Goal: Entertainment & Leisure: Browse casually

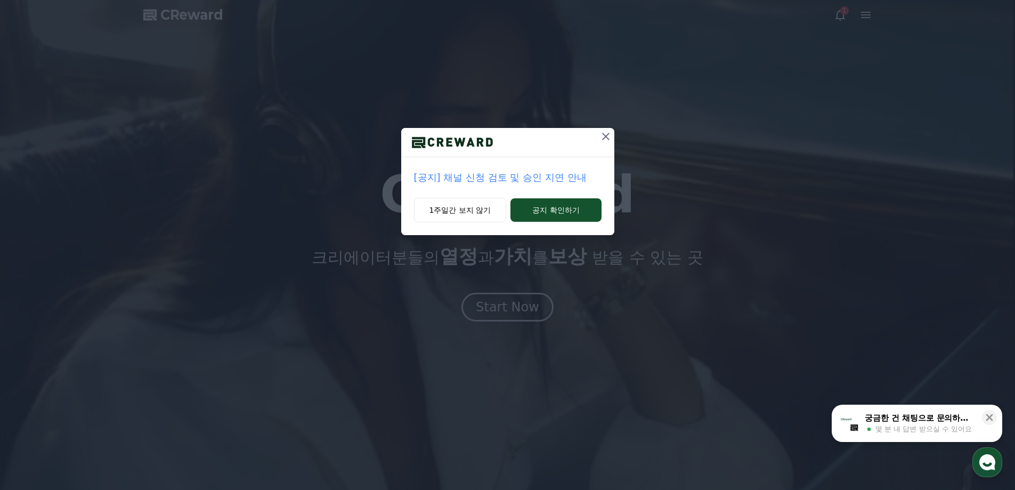
click at [611, 137] on icon at bounding box center [605, 136] width 13 height 13
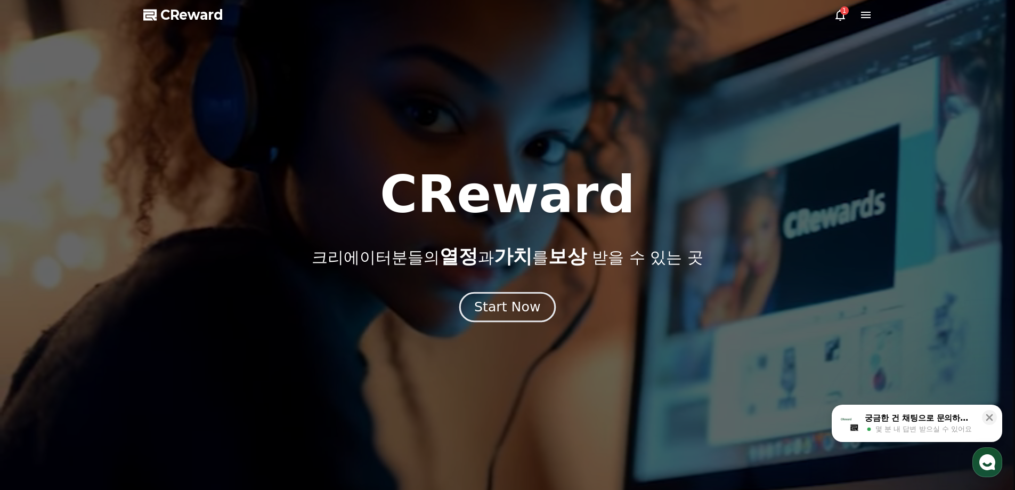
click at [489, 308] on div "Start Now" at bounding box center [507, 307] width 66 height 18
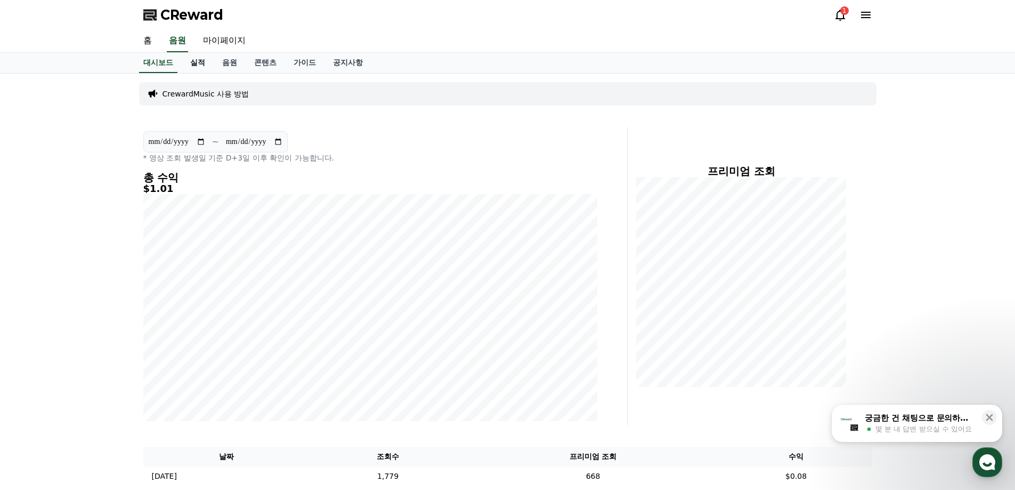
click at [199, 58] on link "실적" at bounding box center [198, 63] width 32 height 20
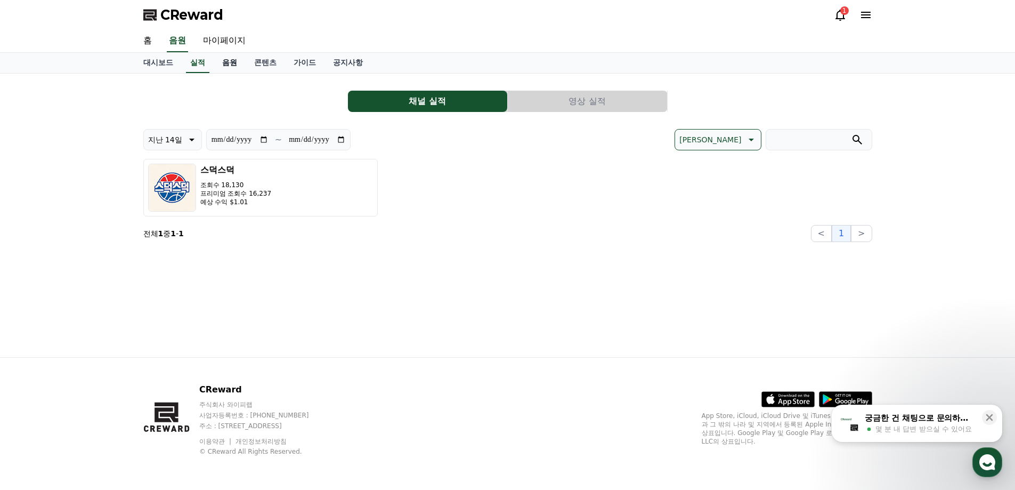
click at [235, 61] on link "음원" at bounding box center [230, 63] width 32 height 20
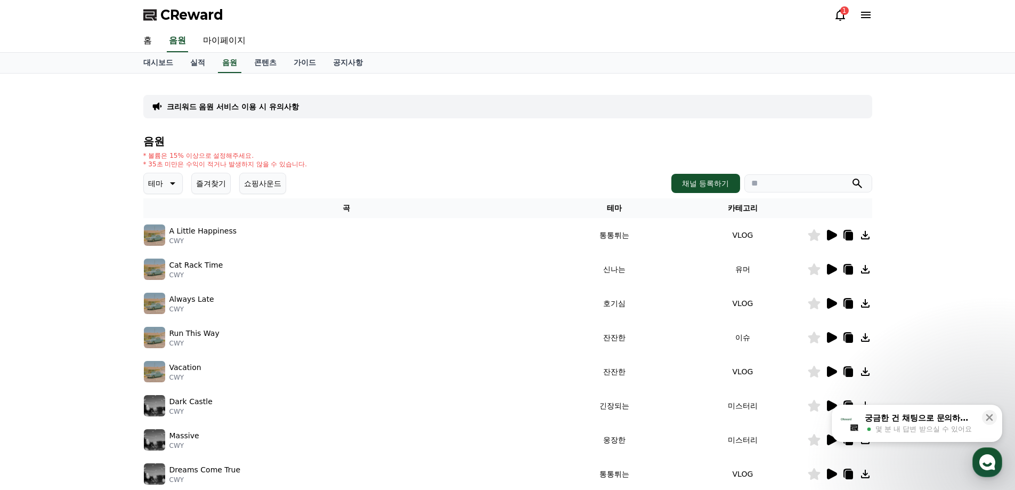
click at [204, 188] on button "즐겨찾기" at bounding box center [210, 183] width 39 height 21
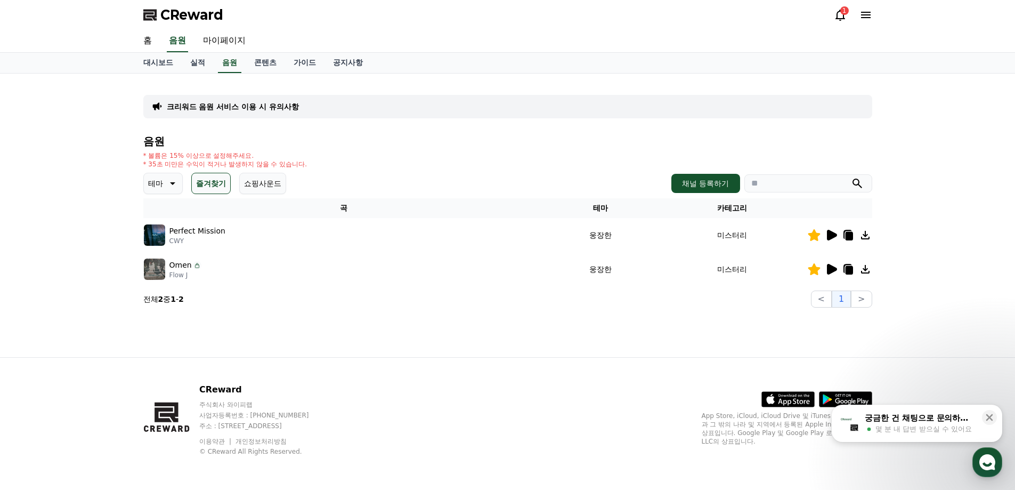
click at [826, 234] on icon at bounding box center [831, 235] width 13 height 13
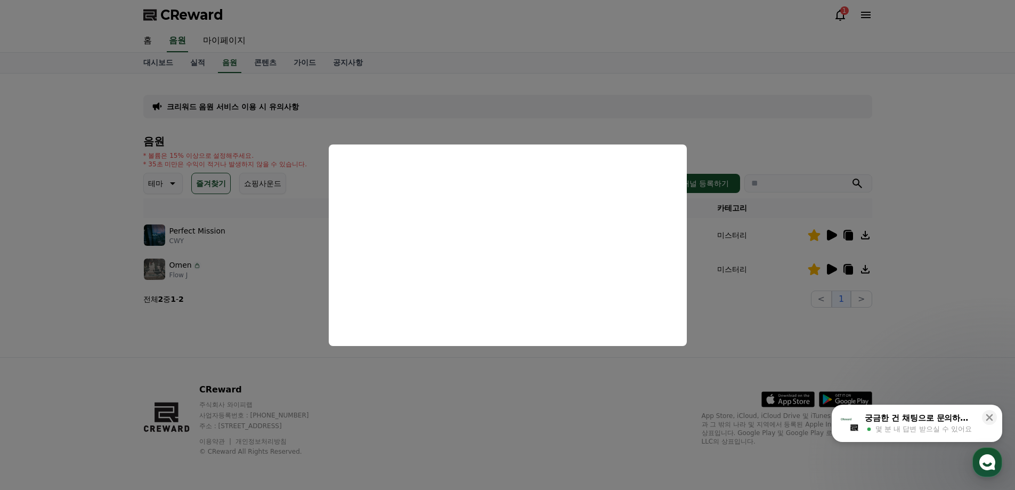
click at [460, 96] on button "close modal" at bounding box center [507, 245] width 1015 height 490
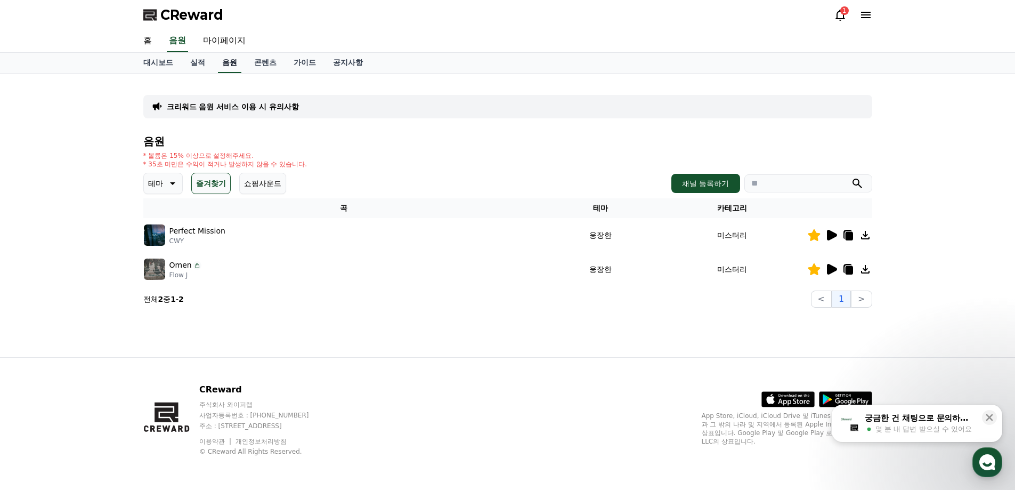
click at [222, 62] on link "음원" at bounding box center [229, 63] width 23 height 20
click at [158, 190] on p "테마" at bounding box center [155, 183] width 15 height 15
click at [160, 277] on button "즐거움" at bounding box center [160, 275] width 31 height 23
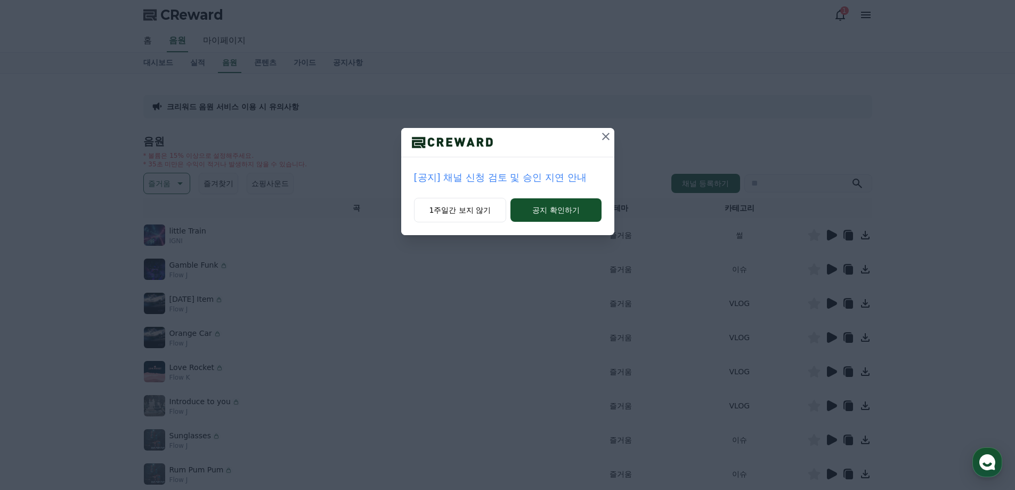
click at [607, 133] on icon at bounding box center [605, 136] width 13 height 13
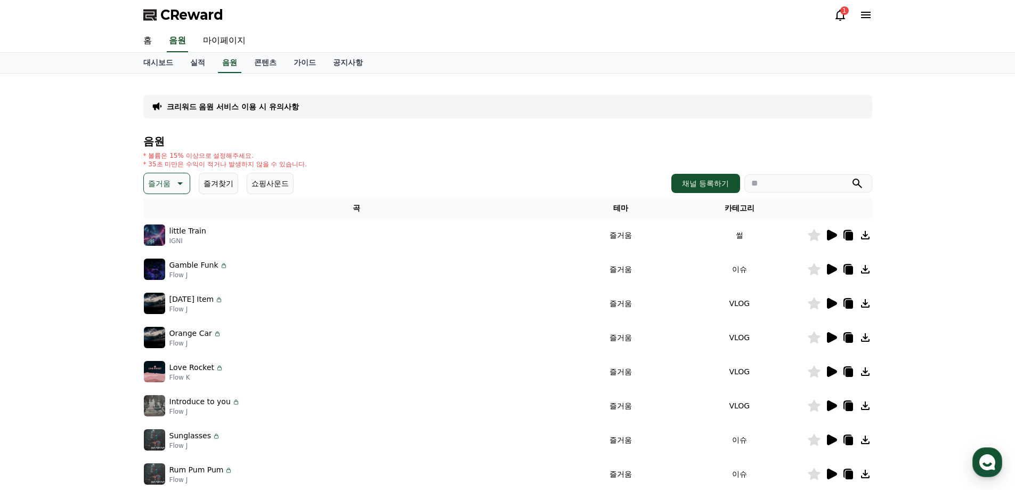
click at [836, 233] on icon at bounding box center [831, 235] width 13 height 13
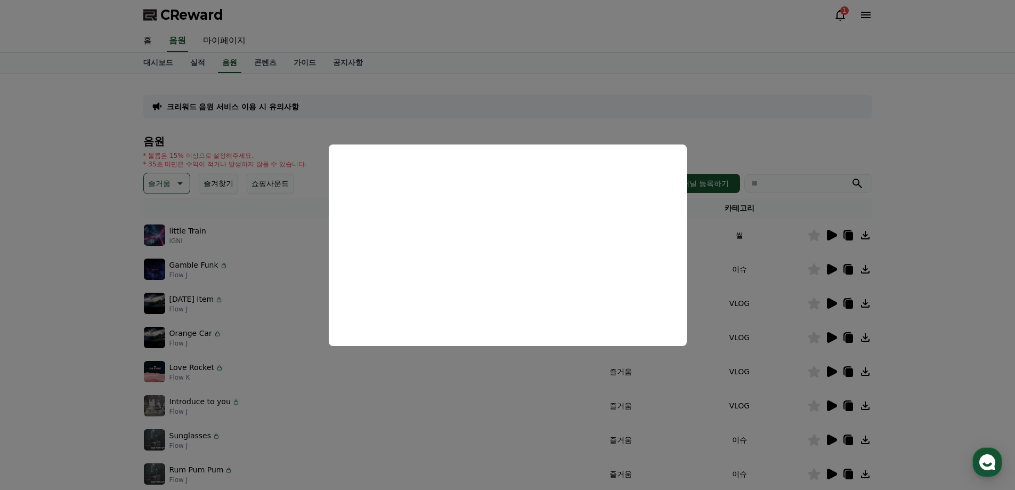
click at [786, 127] on button "close modal" at bounding box center [507, 245] width 1015 height 490
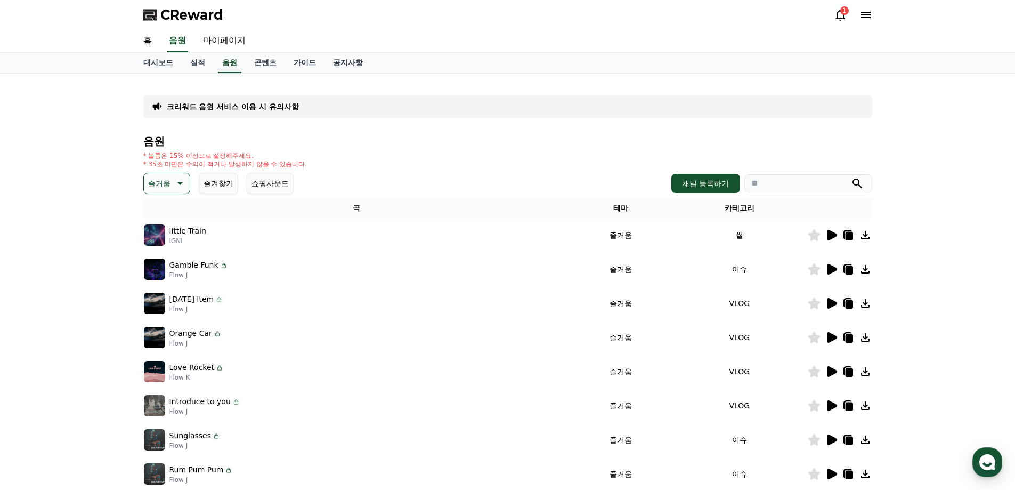
click at [833, 271] on icon at bounding box center [832, 269] width 10 height 11
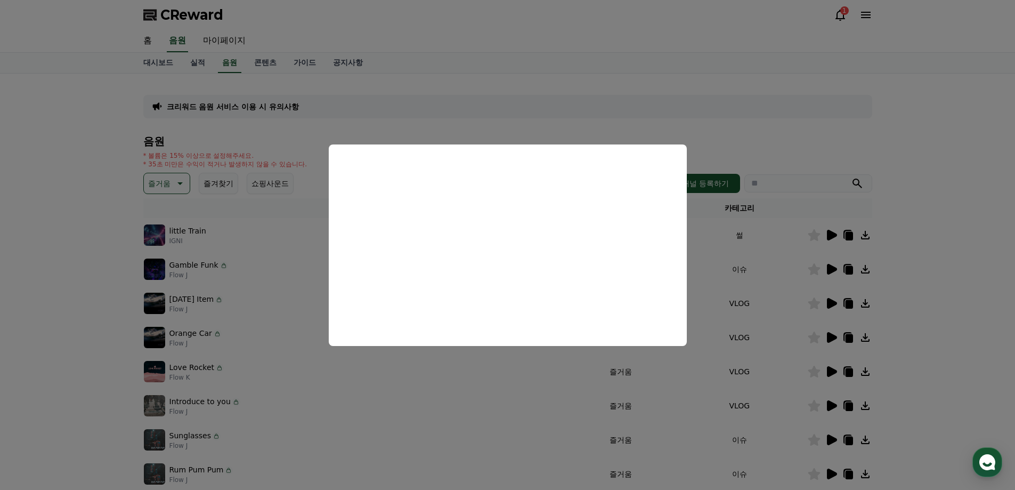
click at [176, 173] on button "close modal" at bounding box center [507, 245] width 1015 height 490
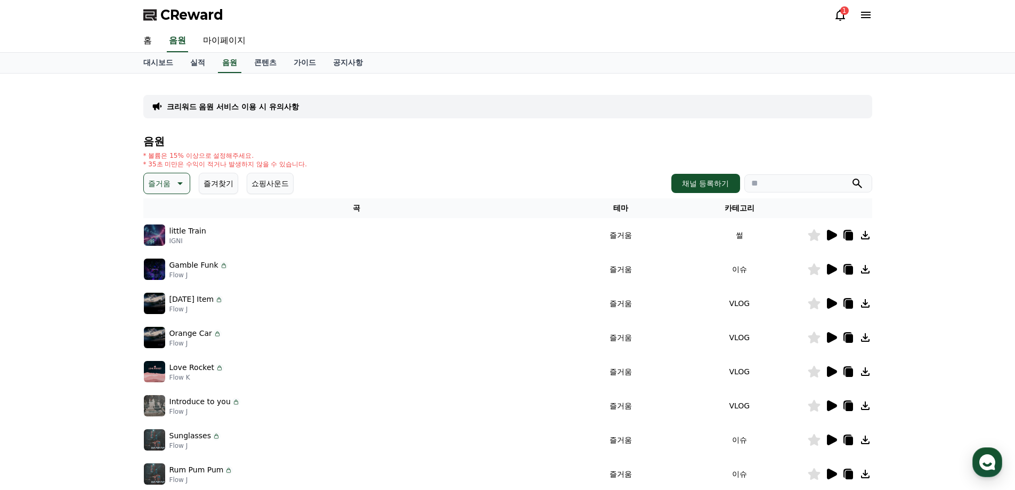
click at [177, 181] on icon at bounding box center [179, 183] width 13 height 13
click at [164, 269] on button "긴장되는" at bounding box center [164, 270] width 38 height 23
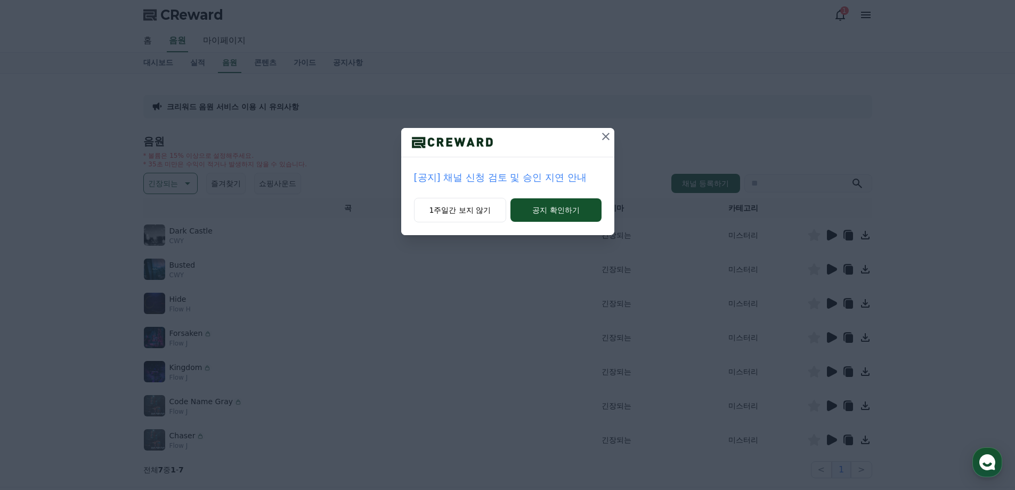
click at [605, 138] on icon at bounding box center [605, 136] width 13 height 13
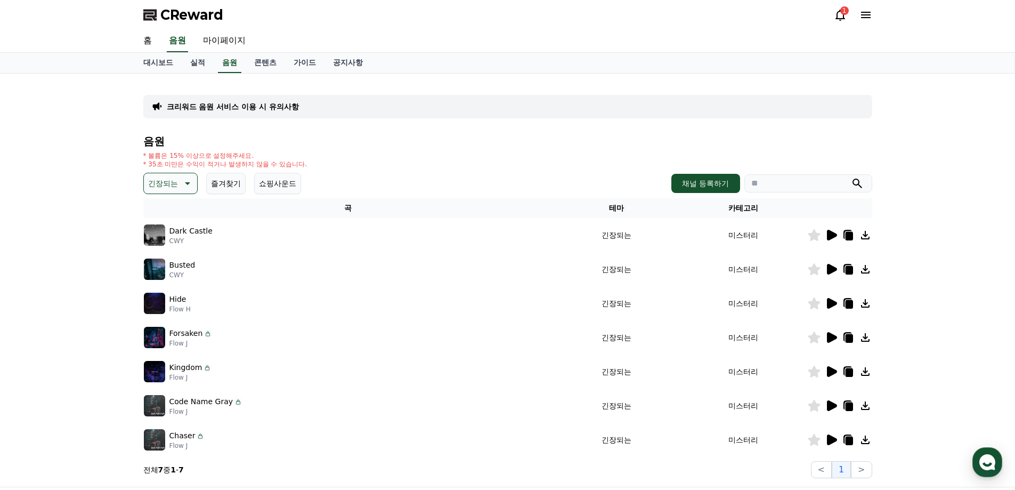
click at [828, 230] on icon at bounding box center [831, 235] width 13 height 13
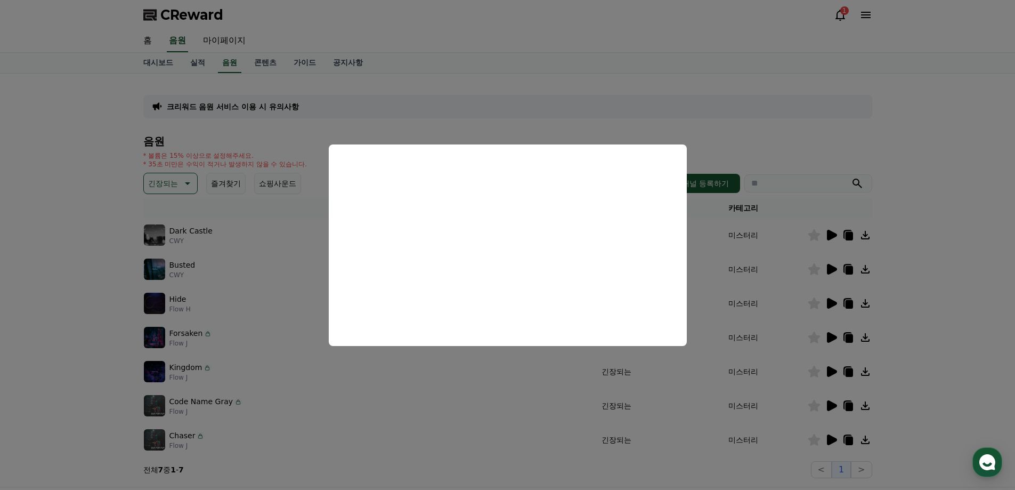
drag, startPoint x: 958, startPoint y: 251, endPoint x: 859, endPoint y: 270, distance: 99.9
click at [951, 255] on button "close modal" at bounding box center [507, 245] width 1015 height 490
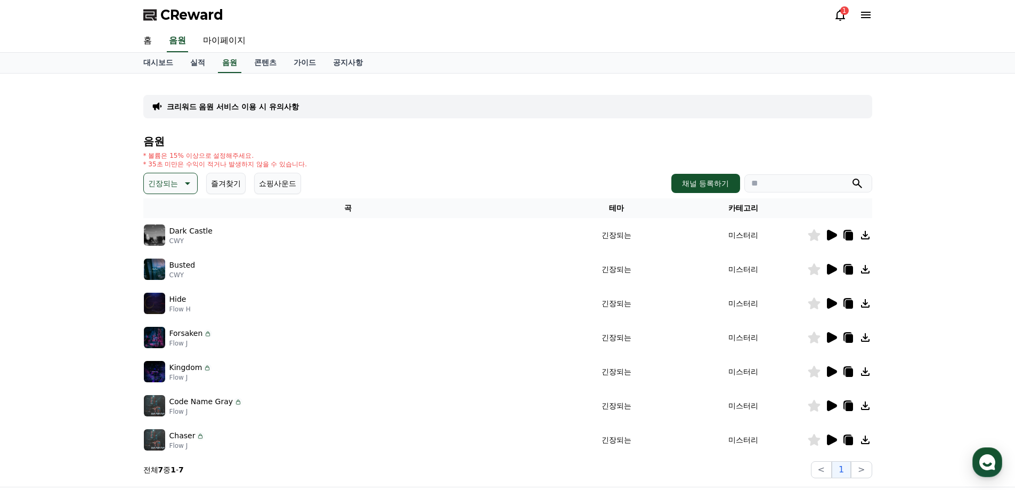
click at [832, 269] on icon at bounding box center [832, 269] width 10 height 11
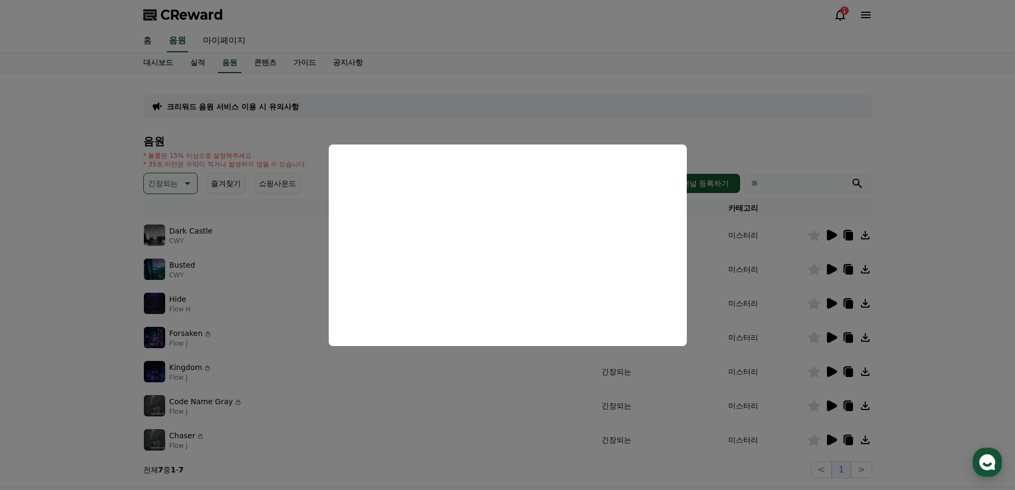
click at [958, 234] on button "close modal" at bounding box center [507, 245] width 1015 height 490
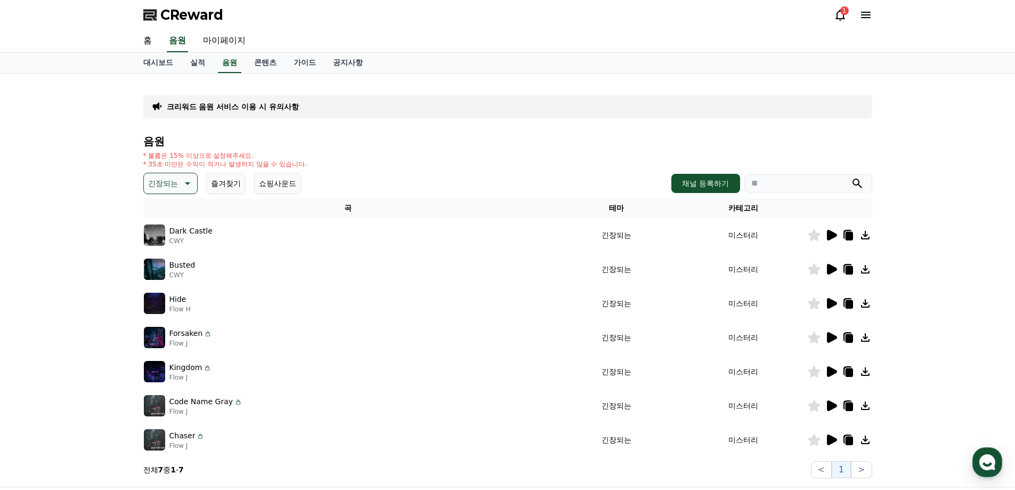
click at [851, 267] on icon at bounding box center [848, 270] width 7 height 9
